Goal: Communication & Community: Ask a question

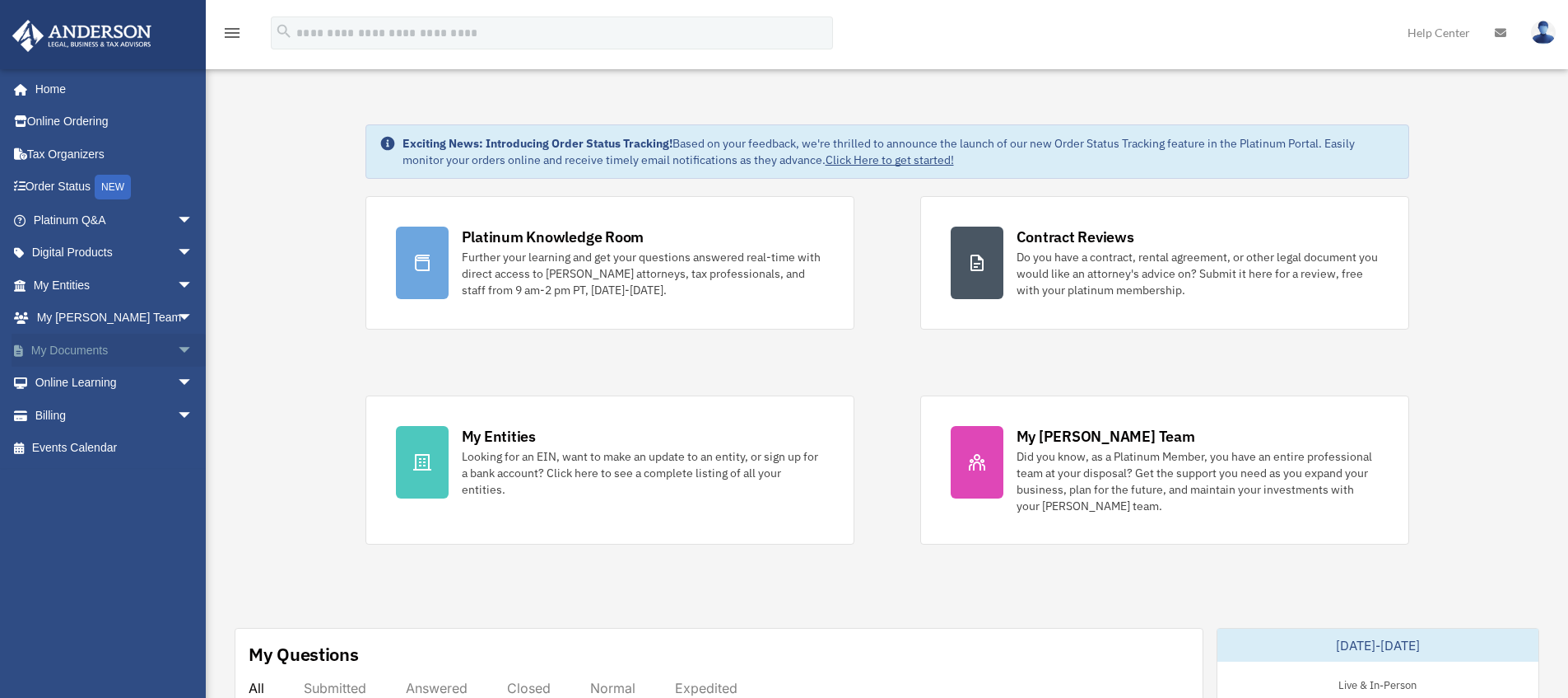
click at [103, 359] on link "My Documents arrow_drop_down" at bounding box center [115, 350] width 206 height 33
click at [177, 353] on span "arrow_drop_down" at bounding box center [194, 350] width 33 height 33
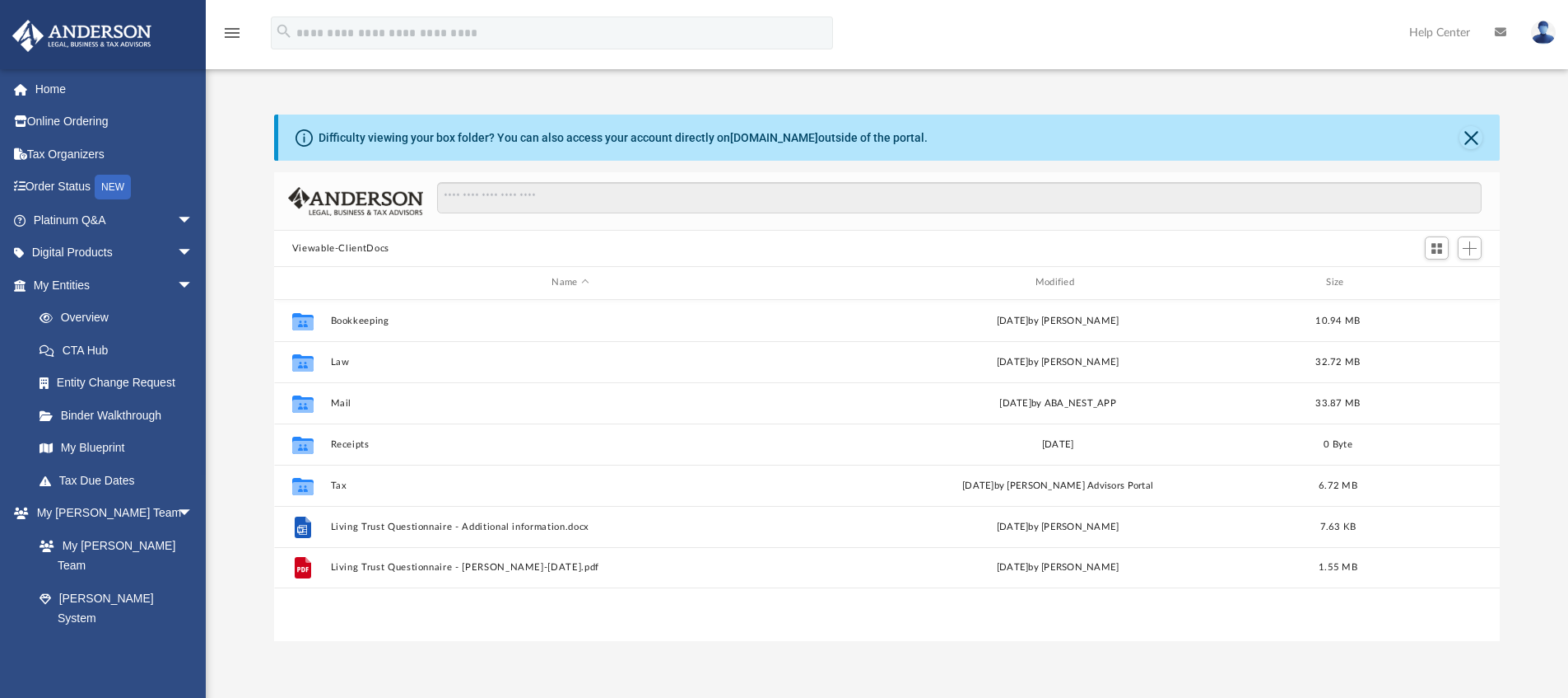
scroll to position [362, 1213]
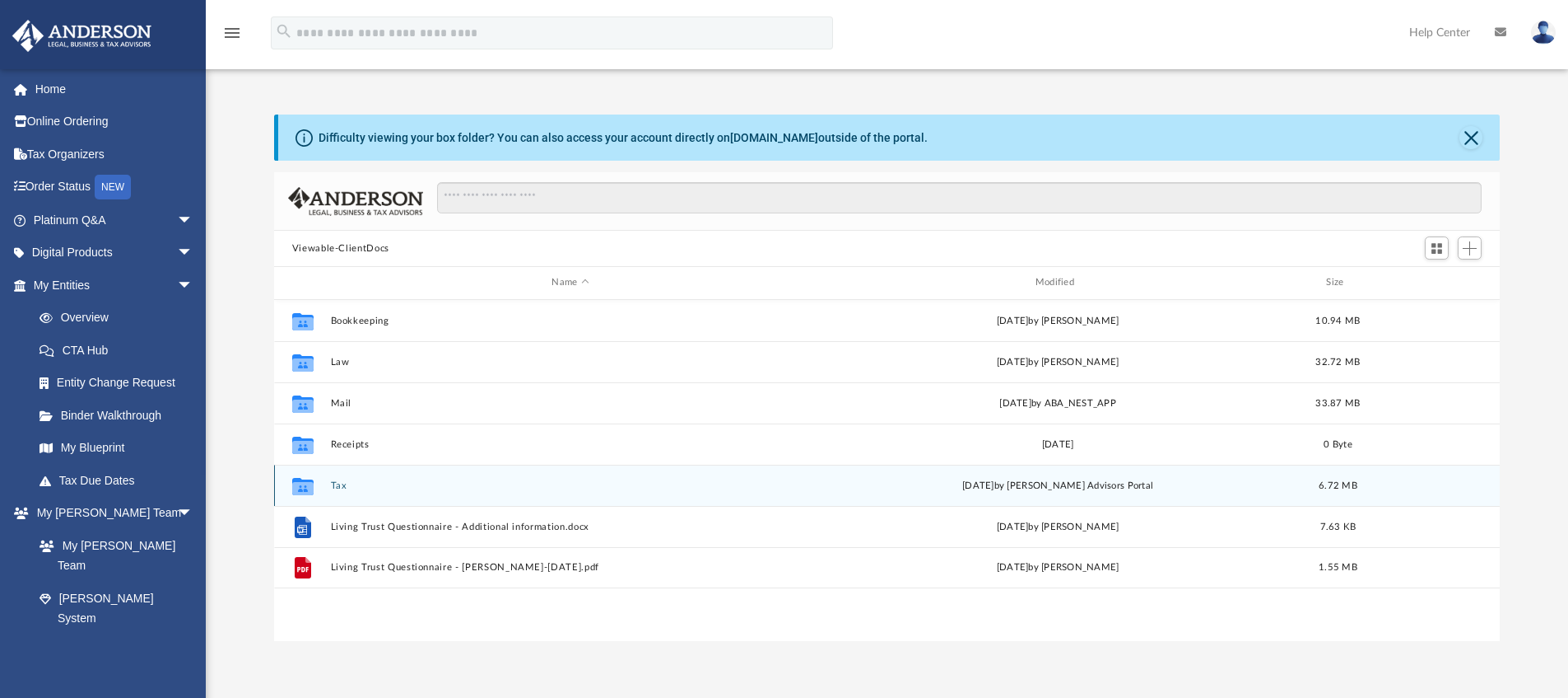
click at [345, 488] on button "Tax" at bounding box center [570, 485] width 480 height 11
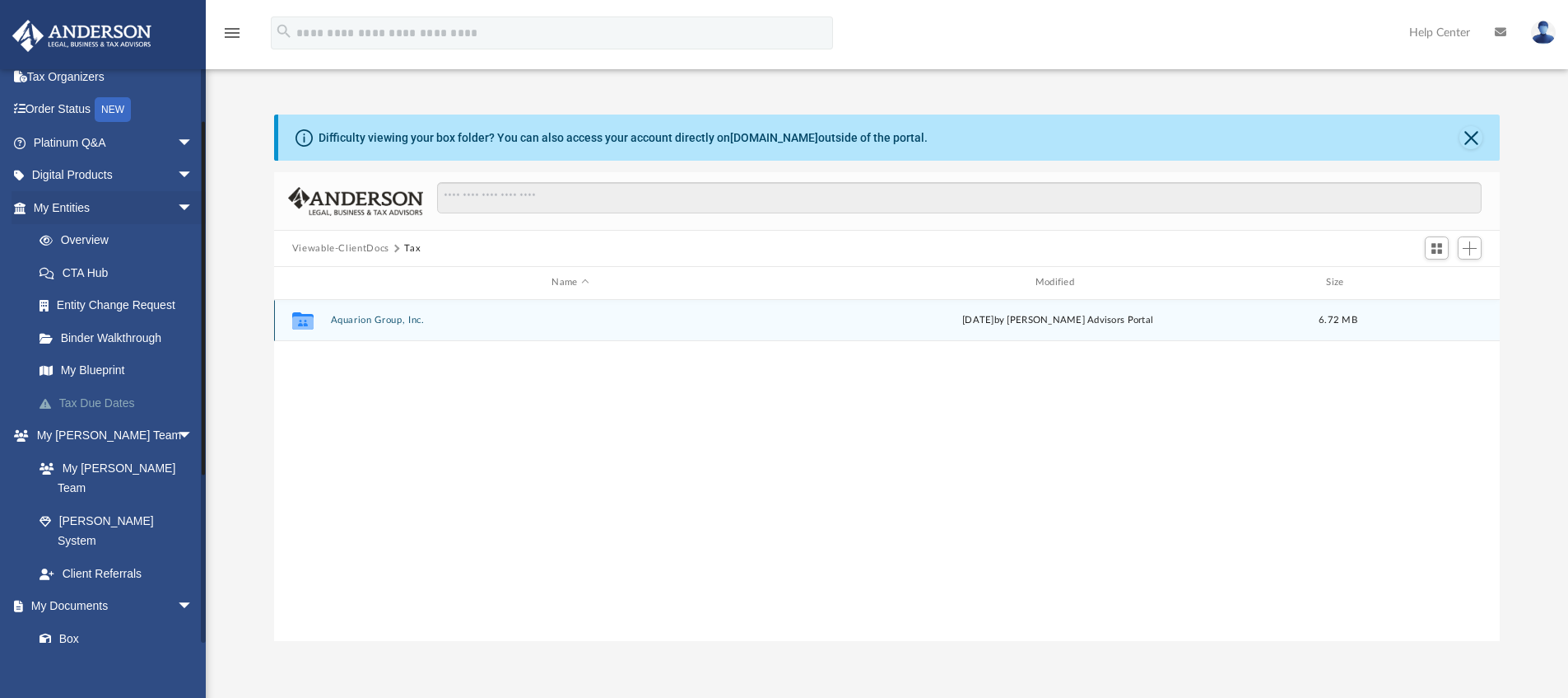
scroll to position [97, 0]
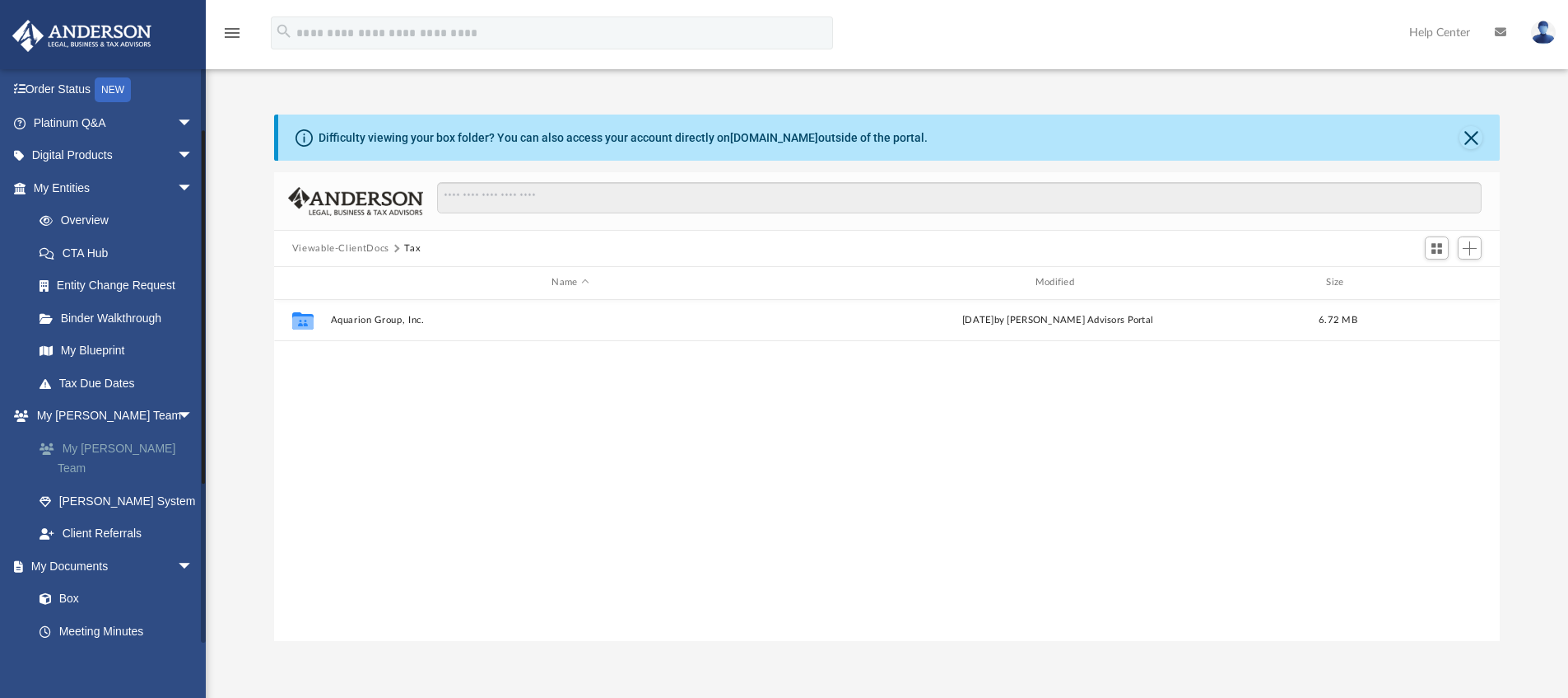
click at [128, 455] on link "My [PERSON_NAME] Team" at bounding box center [120, 458] width 195 height 53
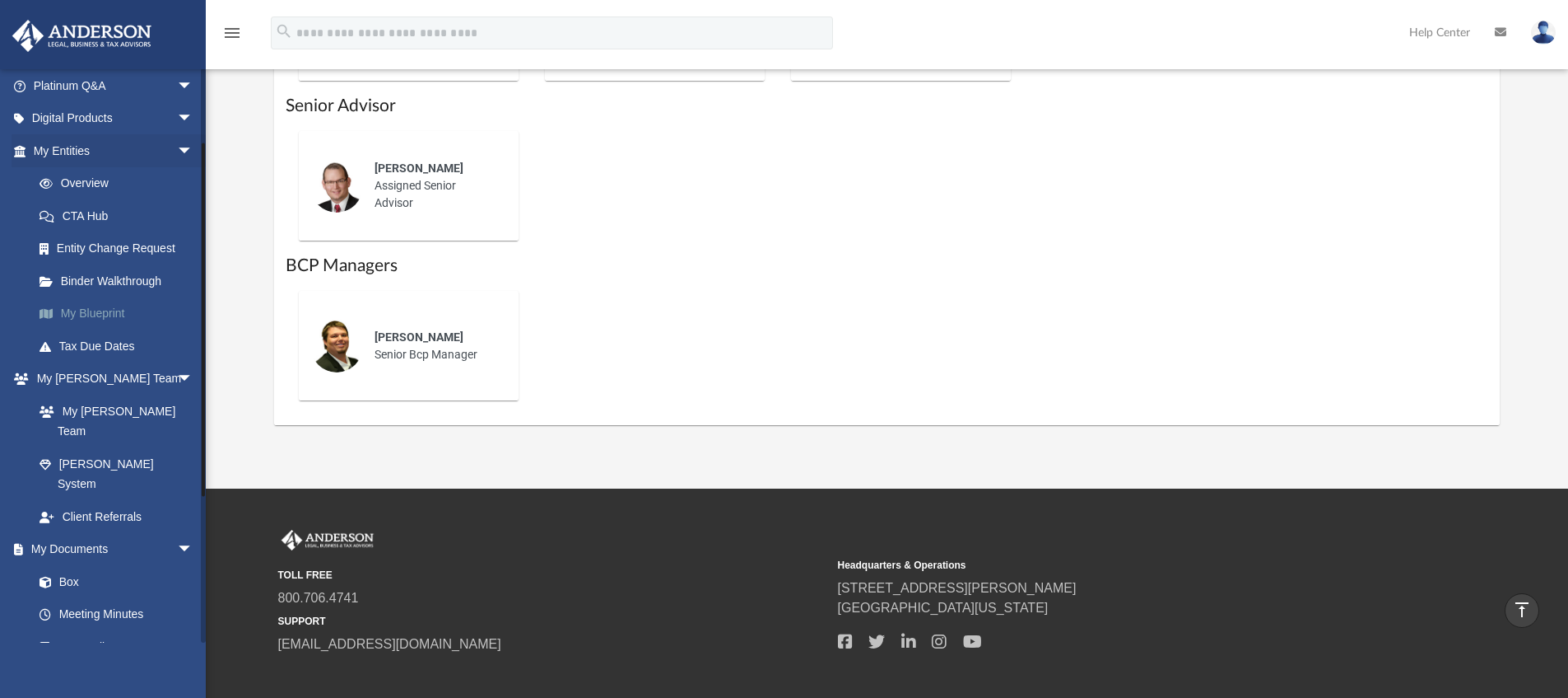
scroll to position [92, 0]
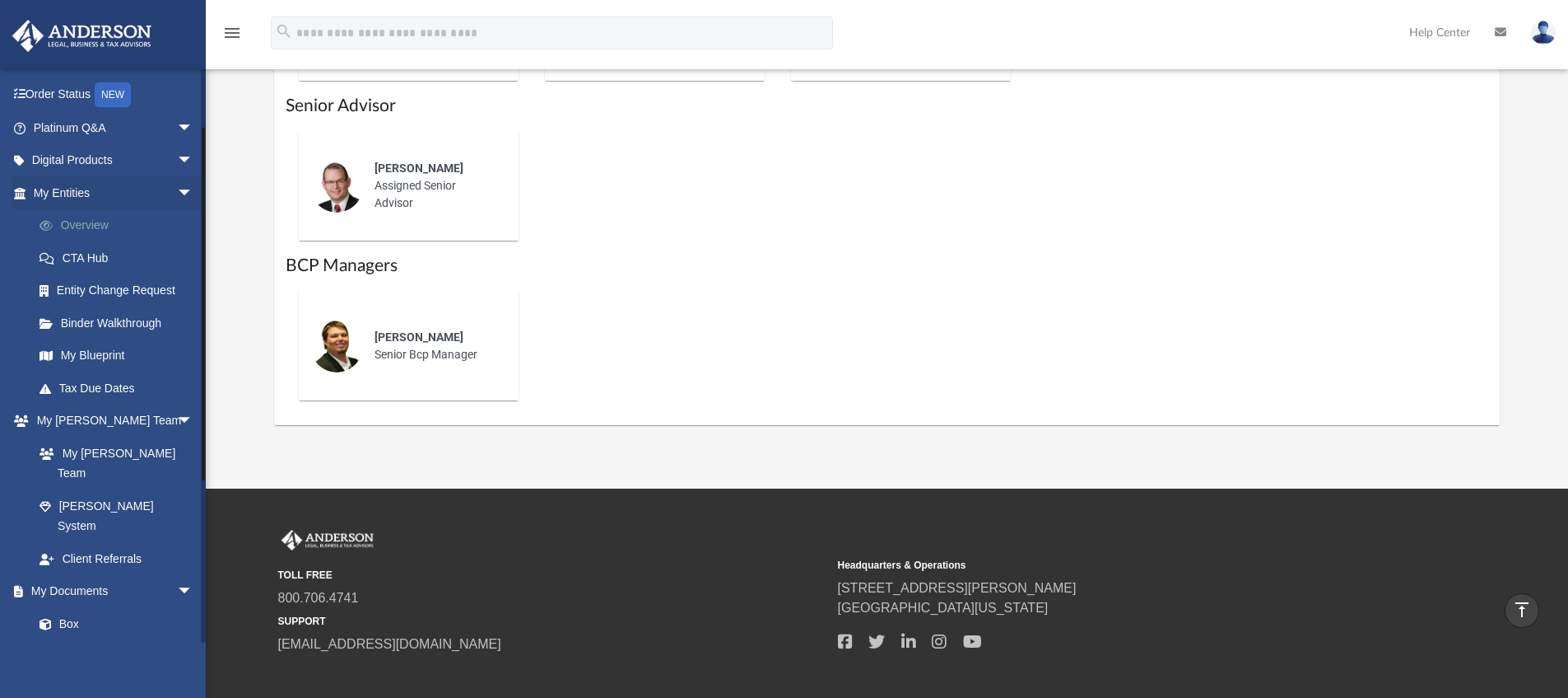
click at [96, 222] on link "Overview" at bounding box center [120, 225] width 195 height 33
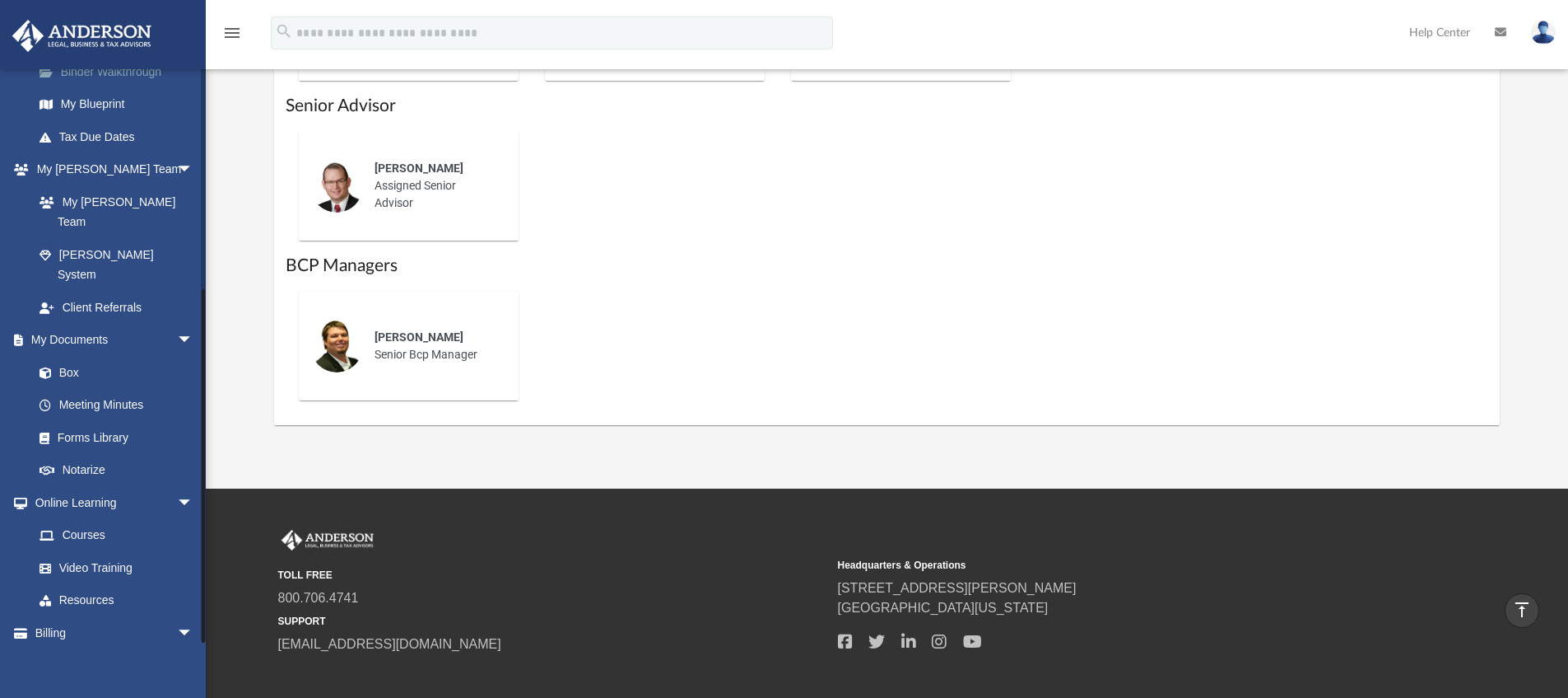
scroll to position [346, 0]
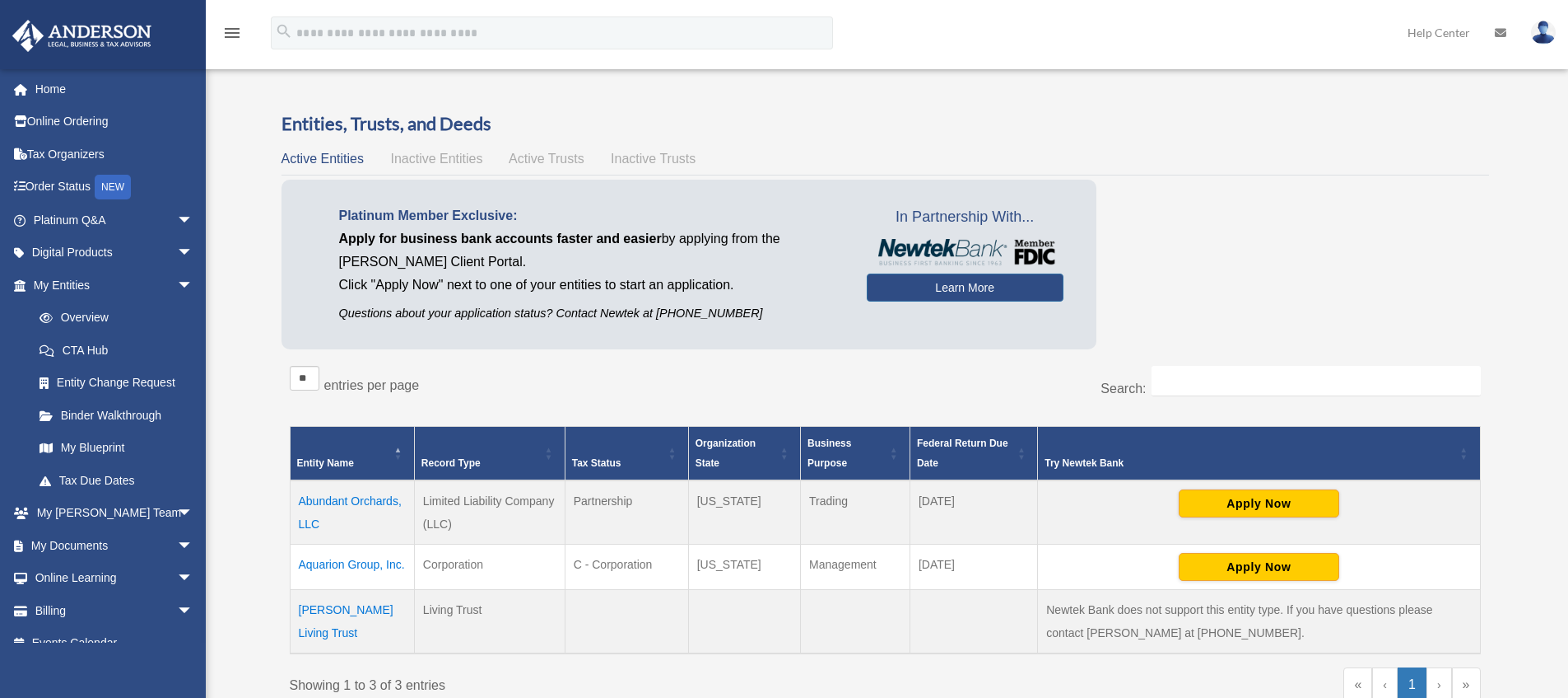
click at [545, 167] on div "Active Entities Inactive Entities Active Trusts Inactive Trusts" at bounding box center [885, 158] width 1208 height 23
click at [549, 155] on span "Active Trusts" at bounding box center [546, 158] width 76 height 14
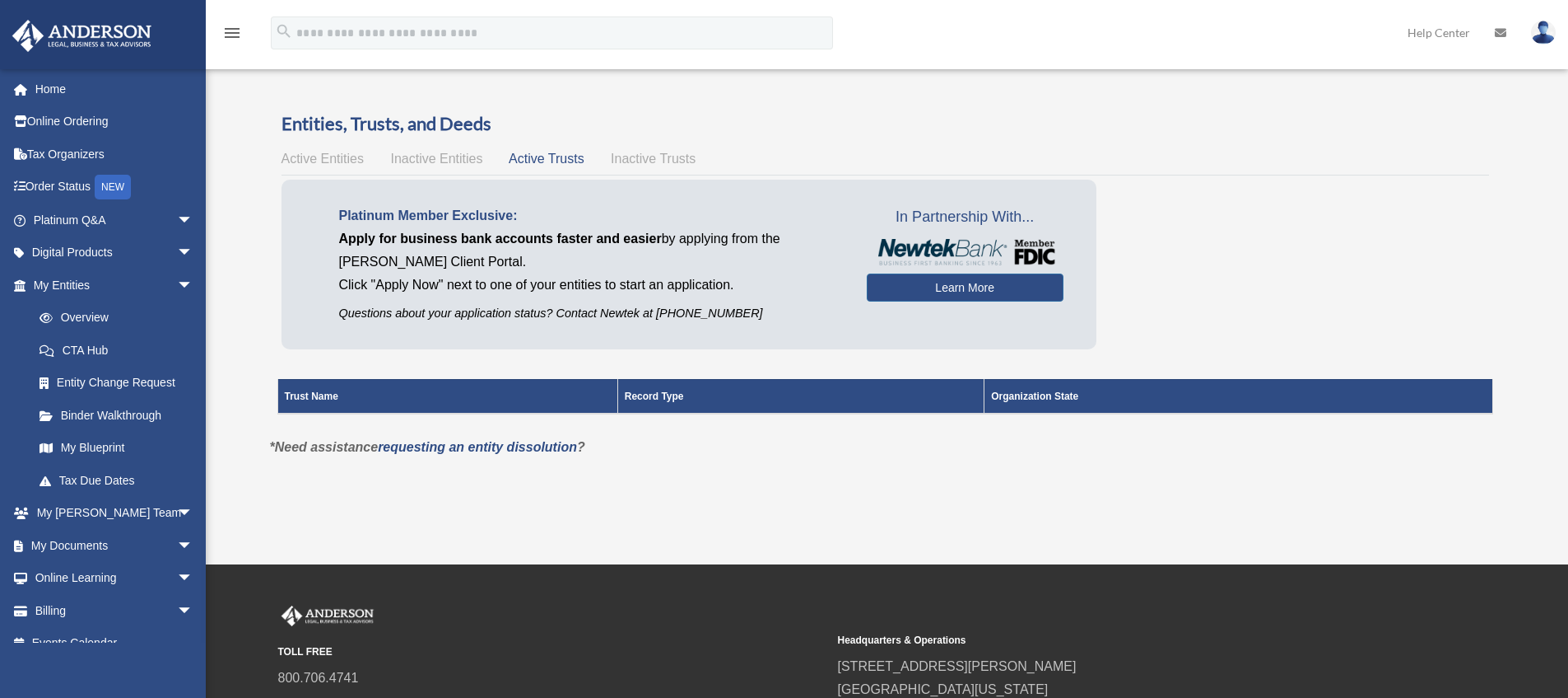
click at [355, 156] on span "Active Entities" at bounding box center [322, 158] width 82 height 14
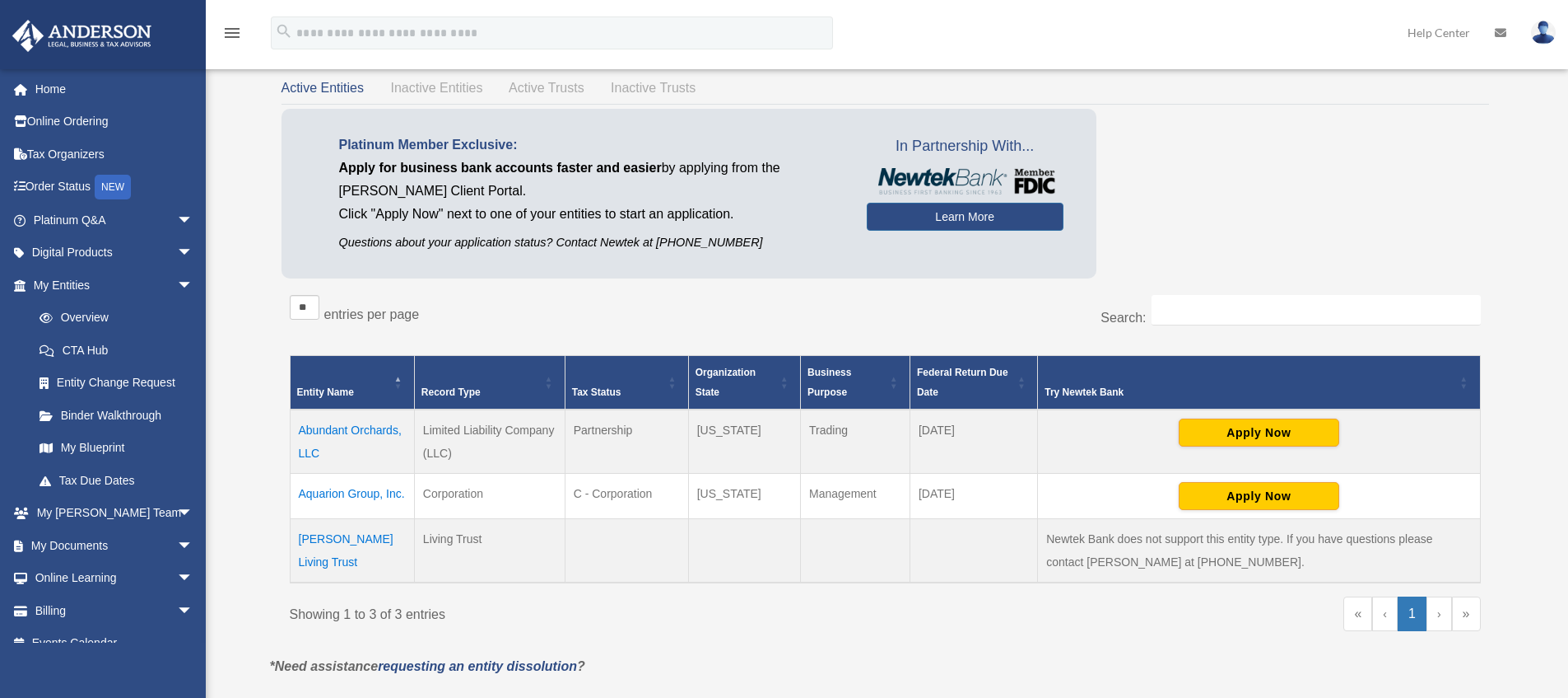
scroll to position [89, 0]
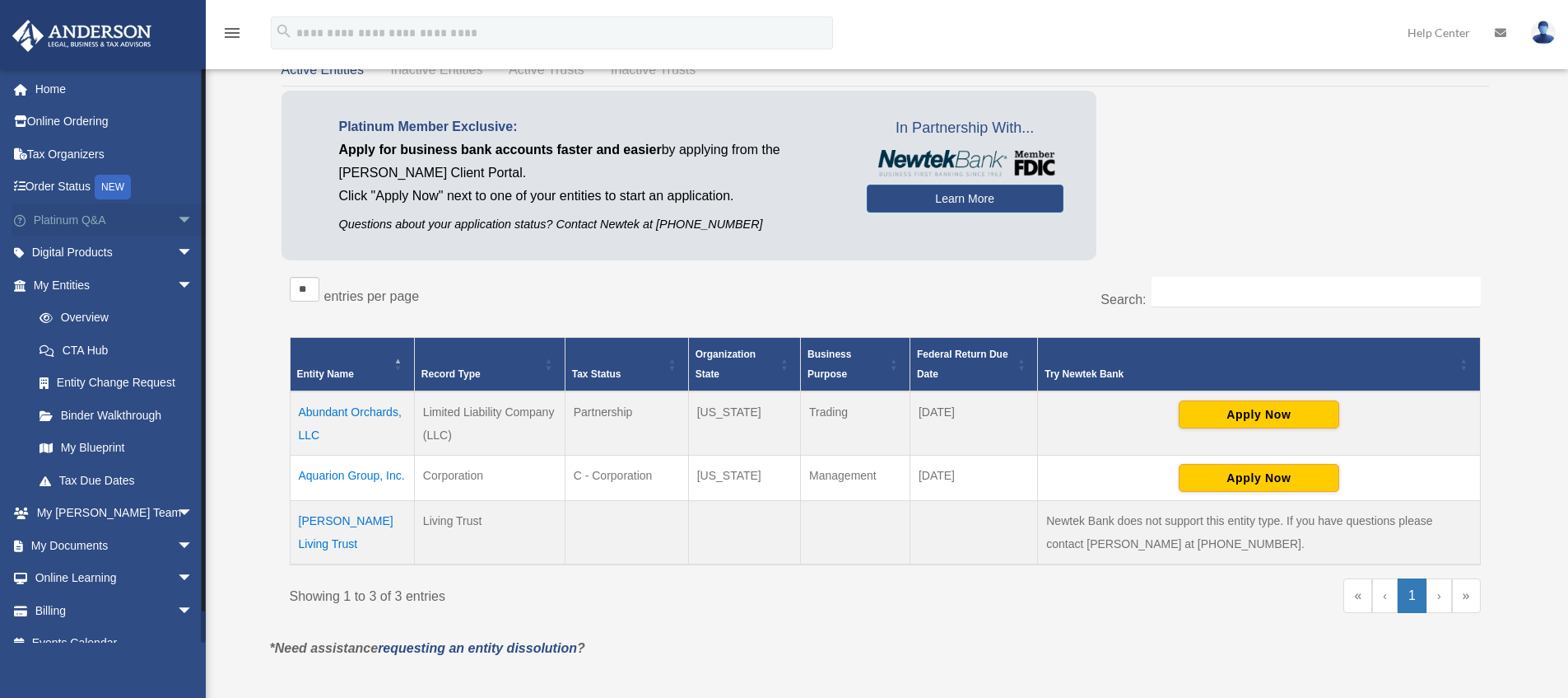
click at [118, 224] on link "Platinum Q&A arrow_drop_down" at bounding box center [115, 220] width 206 height 33
click at [177, 225] on span "arrow_drop_down" at bounding box center [194, 220] width 33 height 33
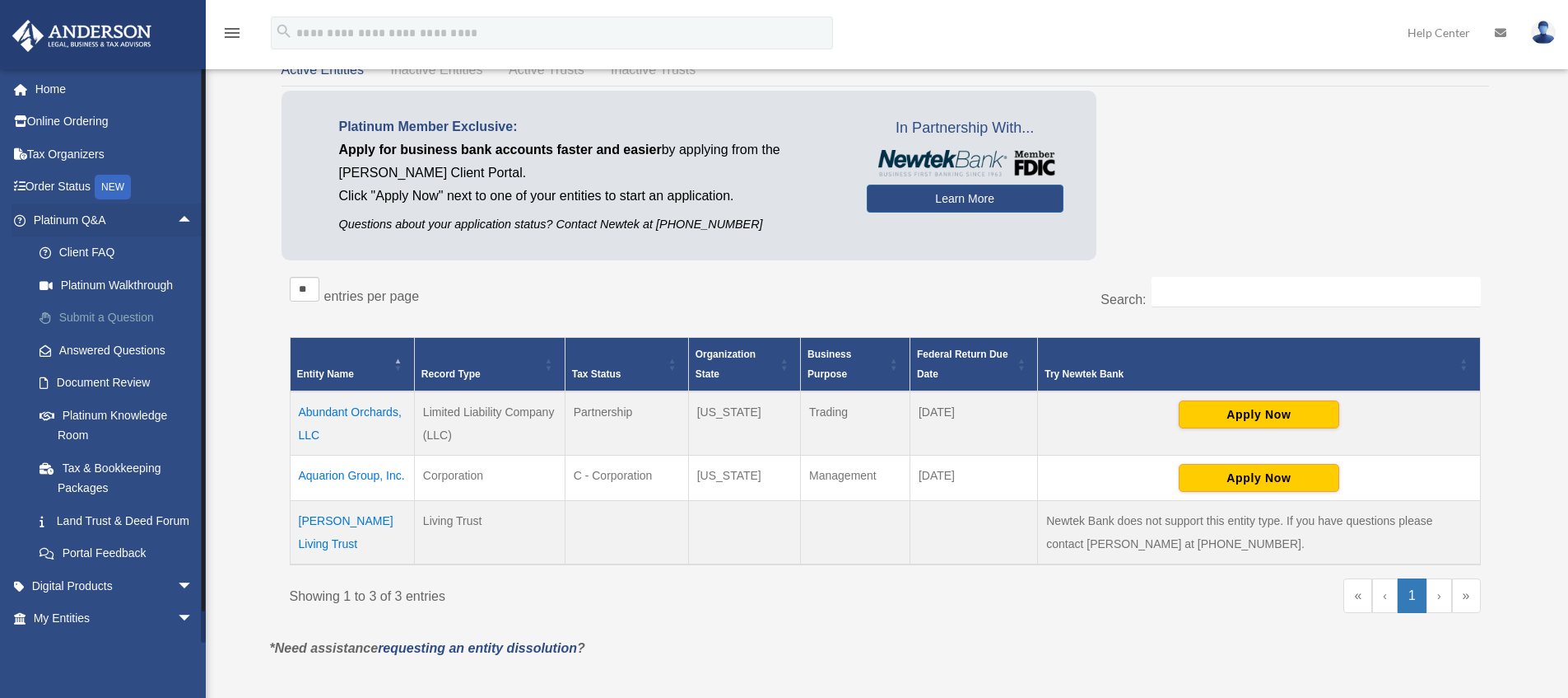
click at [112, 313] on link "Submit a Question" at bounding box center [120, 318] width 195 height 33
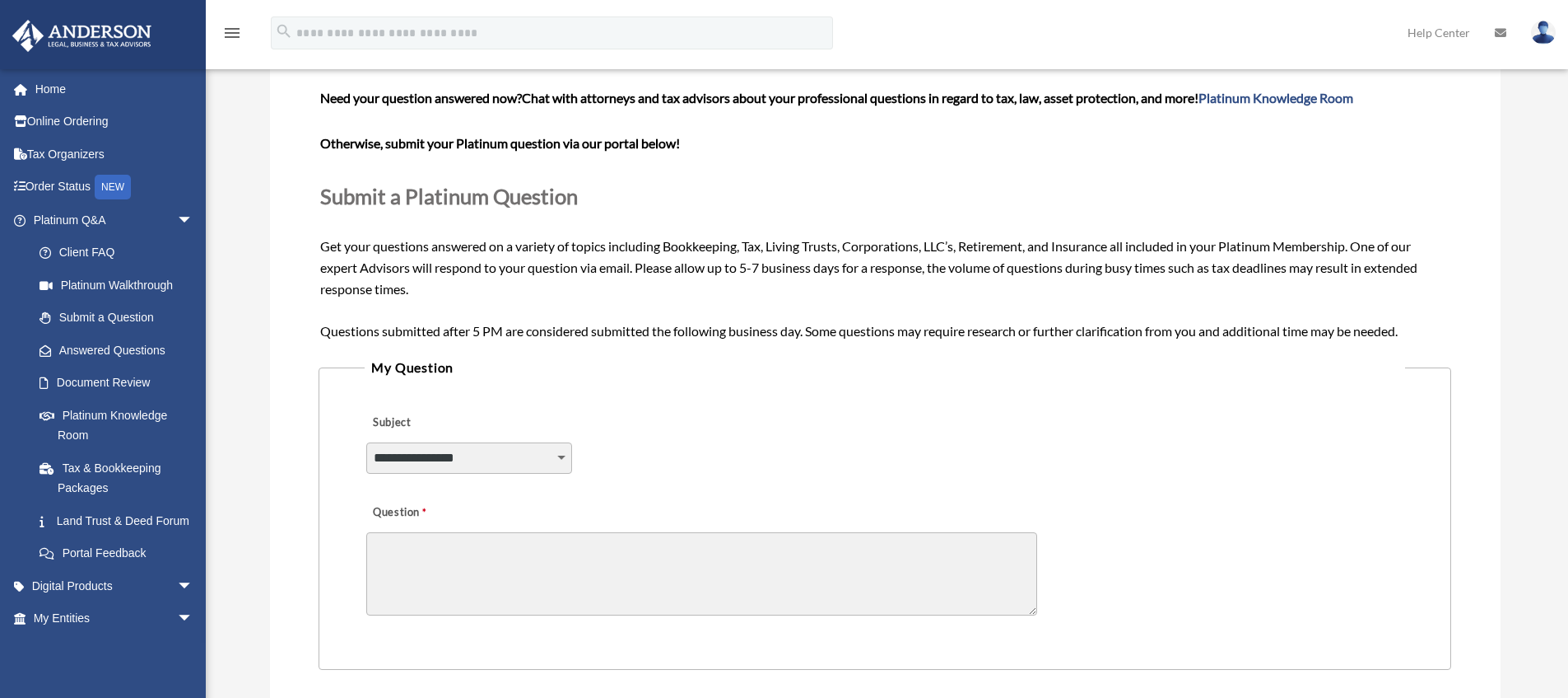
scroll to position [377, 0]
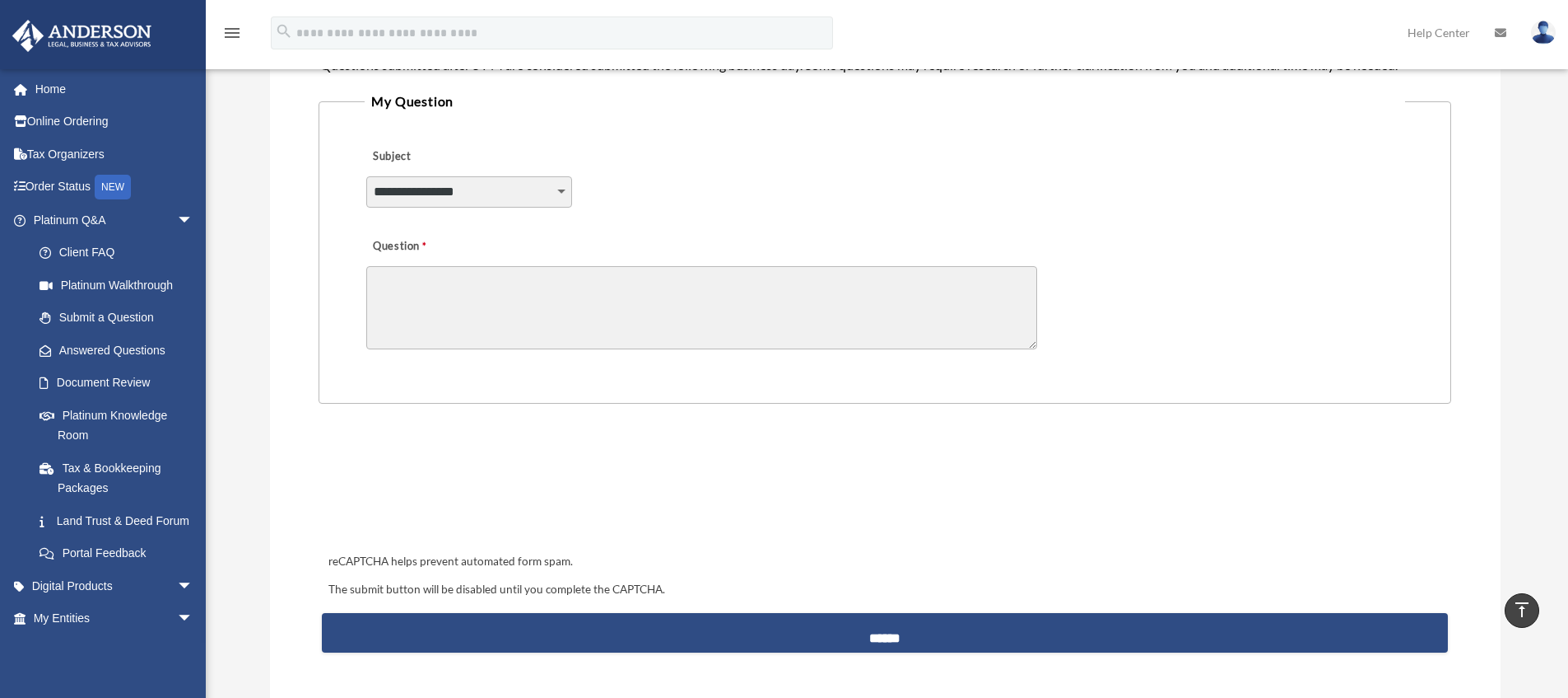
click at [464, 205] on select "**********" at bounding box center [469, 192] width 205 height 32
select select "******"
click at [523, 284] on textarea "Question" at bounding box center [702, 308] width 671 height 83
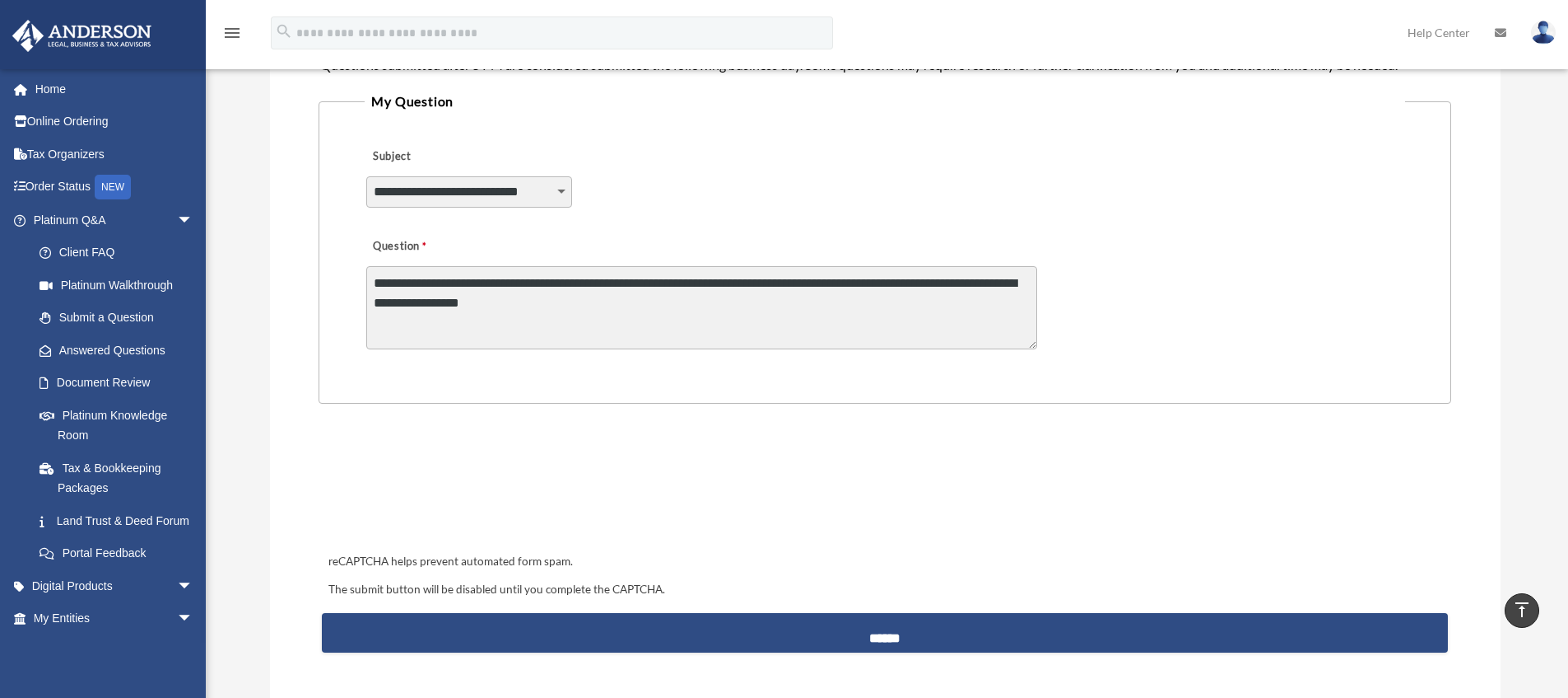
type textarea "**********"
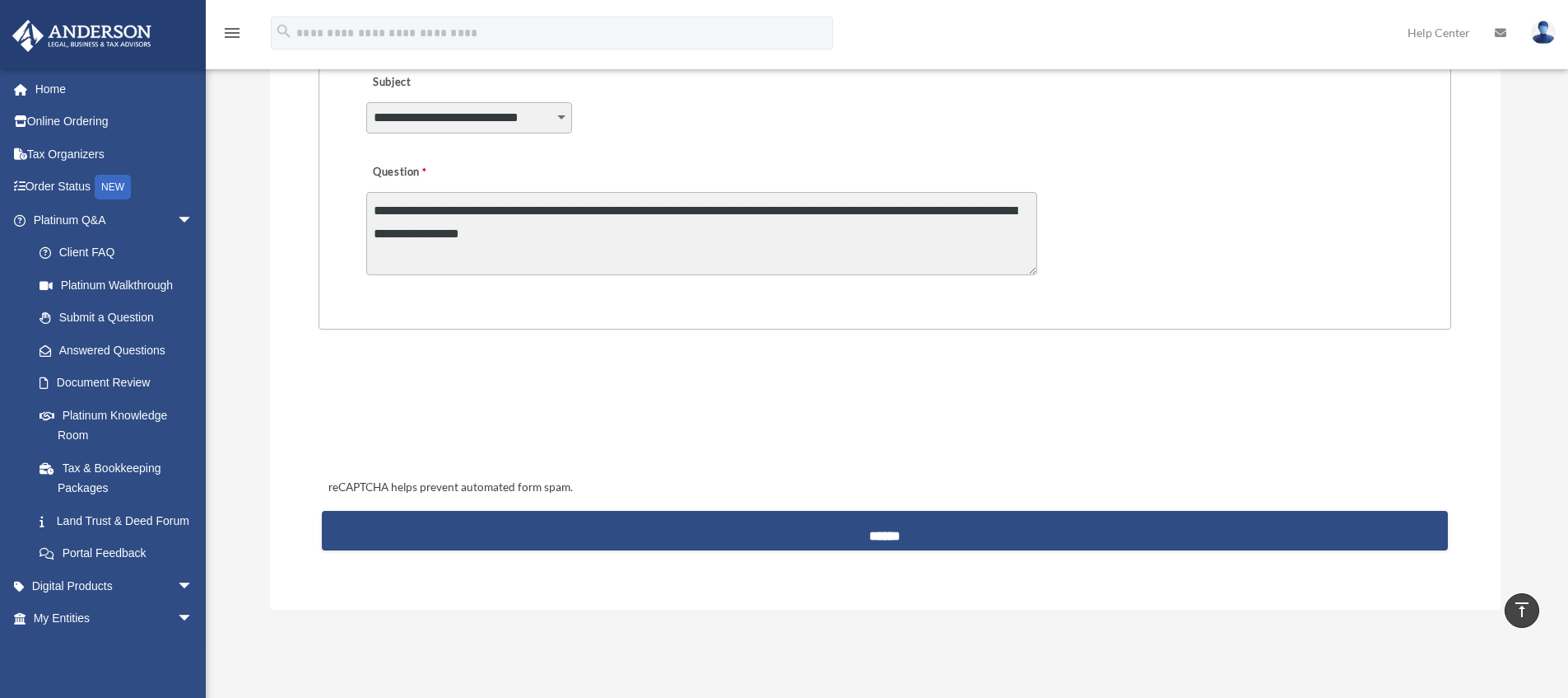
scroll to position [478, 0]
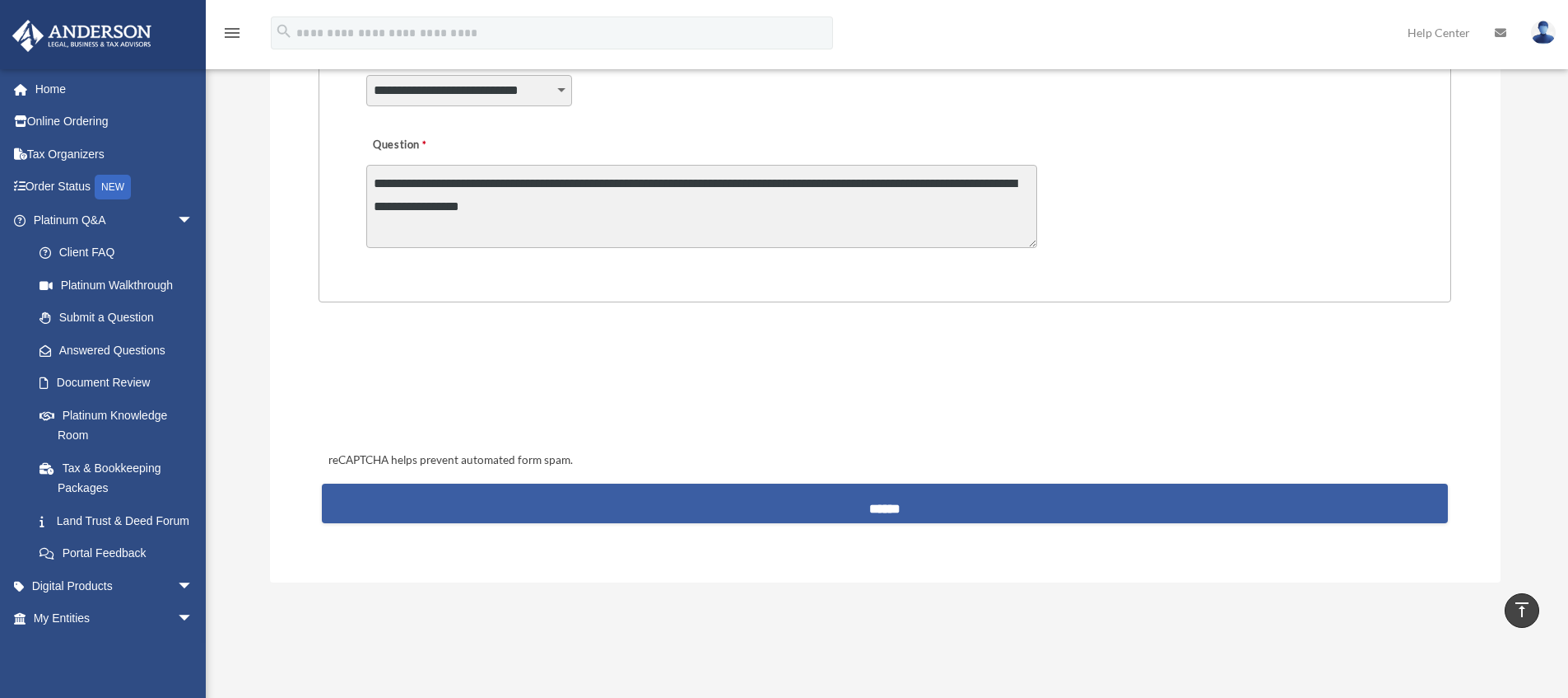
click at [870, 498] on input "******" at bounding box center [885, 503] width 1126 height 40
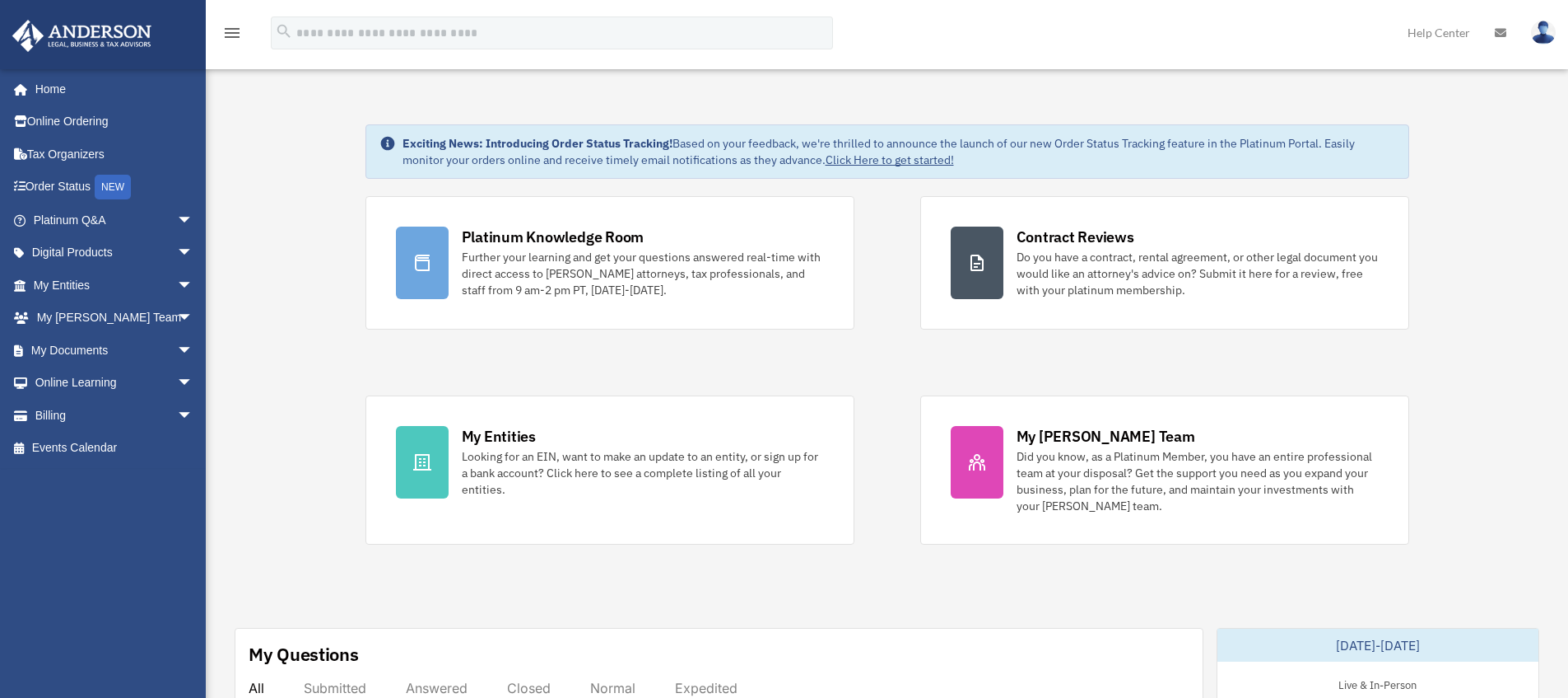
click at [1549, 39] on img at bounding box center [1543, 33] width 24 height 24
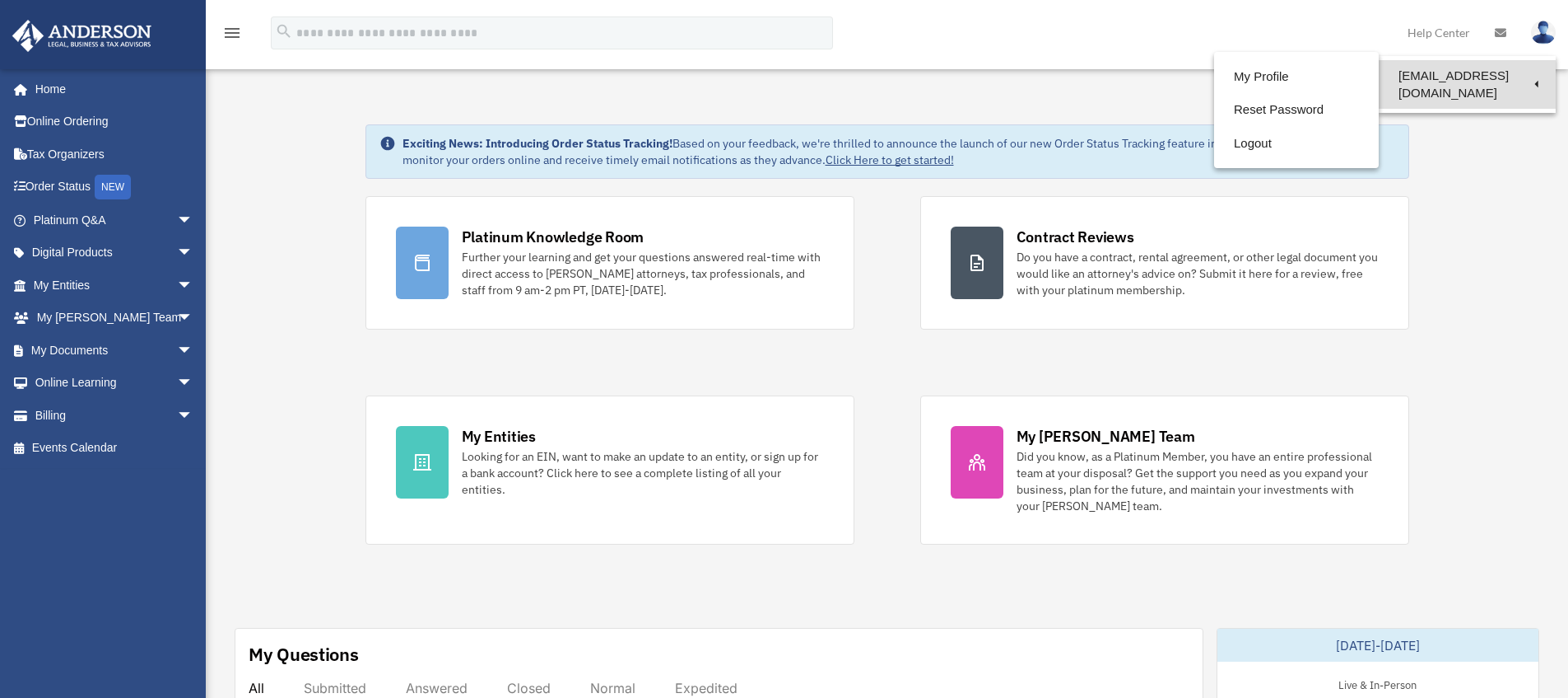
click at [1526, 78] on link "[EMAIL_ADDRESS][DOMAIN_NAME]" at bounding box center [1468, 84] width 177 height 49
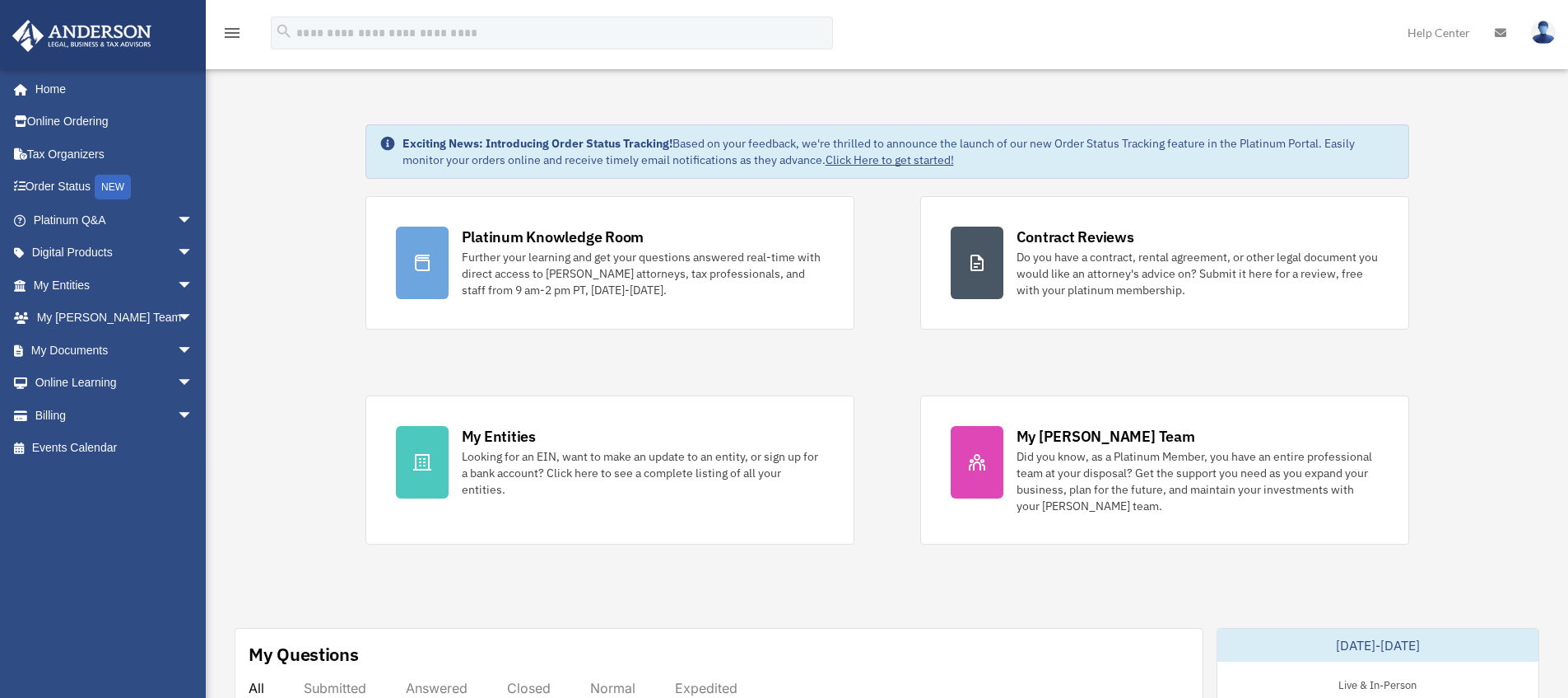
click at [1550, 33] on img at bounding box center [1543, 33] width 24 height 24
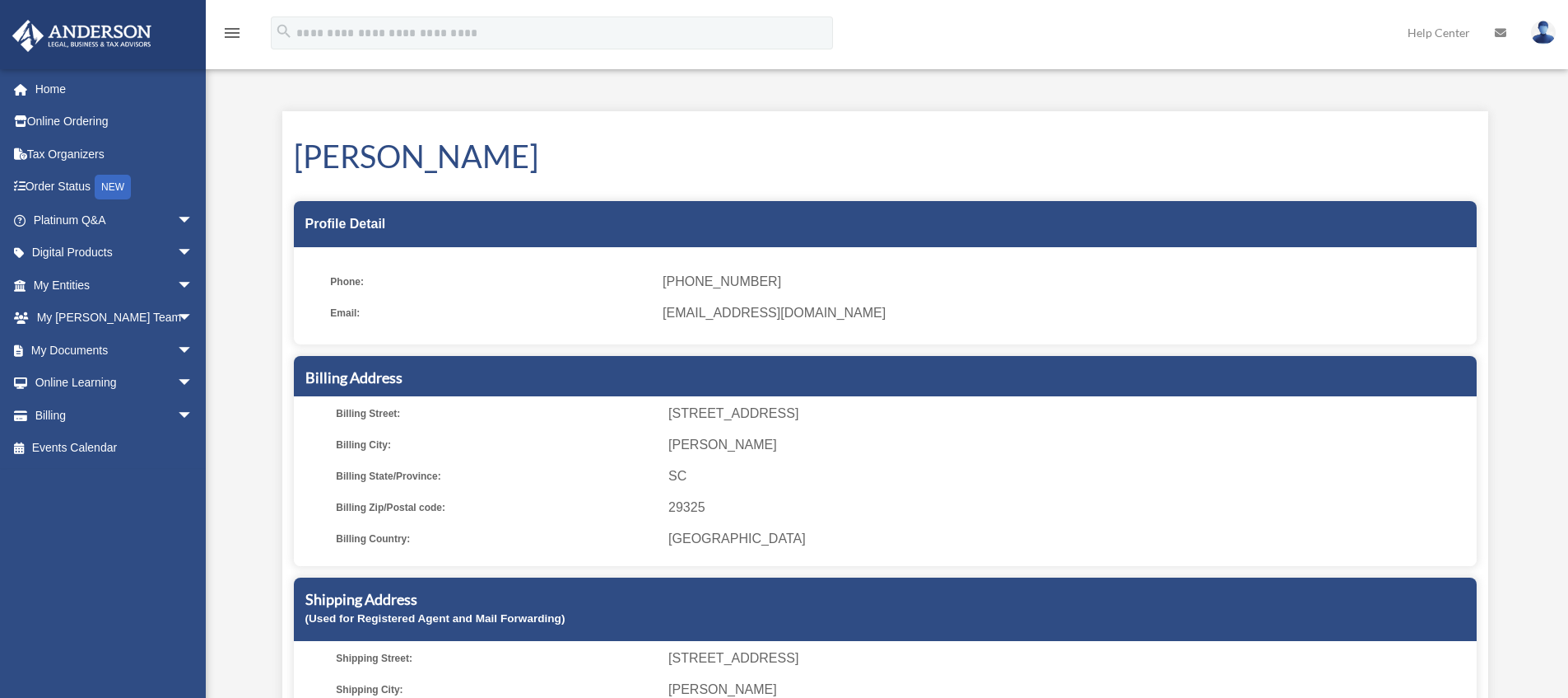
click at [1540, 42] on img at bounding box center [1543, 33] width 24 height 24
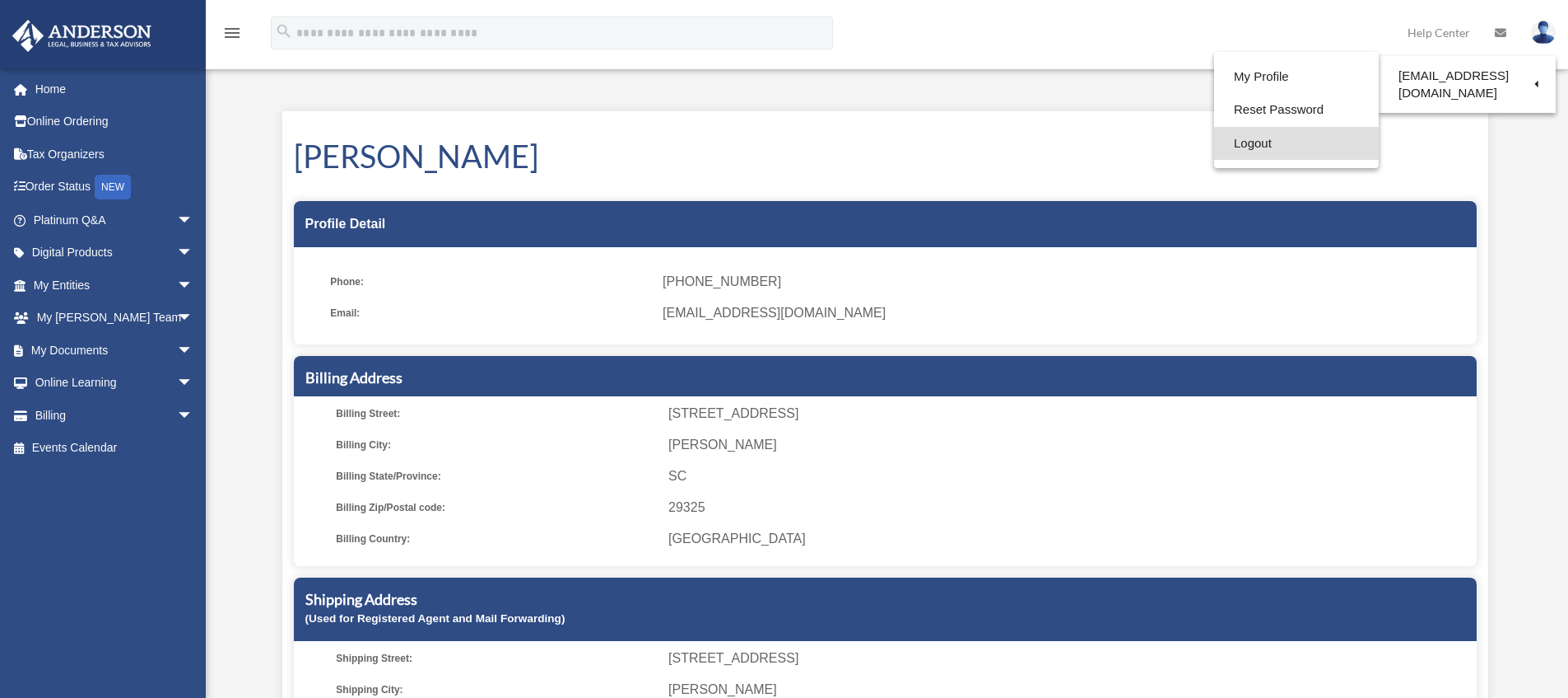
click at [1295, 136] on link "Logout" at bounding box center [1297, 143] width 165 height 33
